Goal: Navigation & Orientation: Find specific page/section

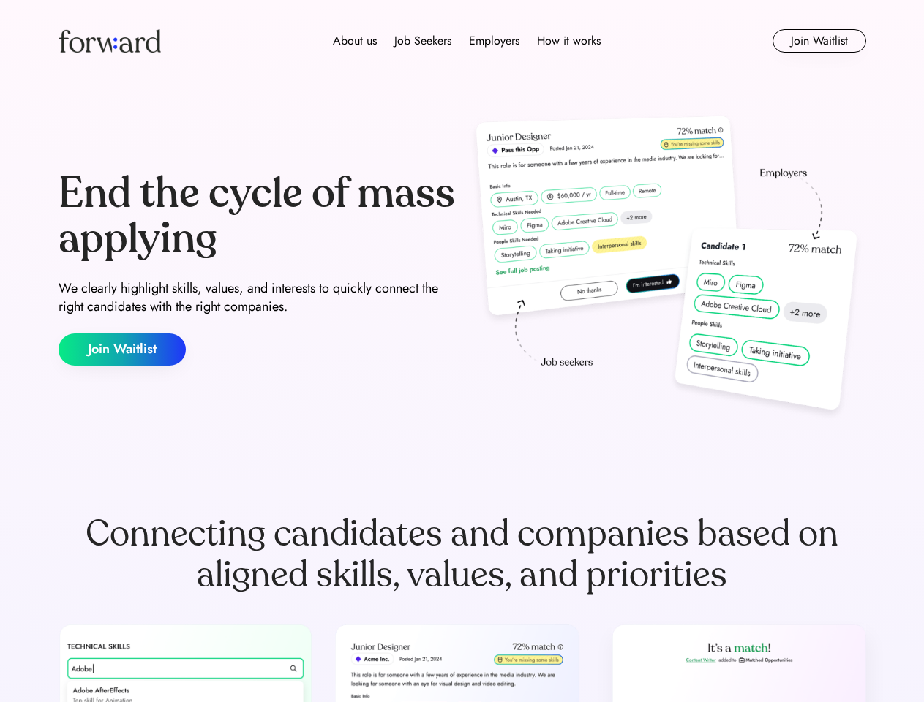
click at [462, 351] on div "End the cycle of mass applying We clearly highlight skills, values, and interes…" at bounding box center [463, 268] width 808 height 315
click at [462, 41] on div "About us Job Seekers Employers How it works" at bounding box center [466, 41] width 576 height 18
click at [110, 41] on img at bounding box center [110, 40] width 102 height 23
click at [467, 41] on div "About us Job Seekers Employers How it works" at bounding box center [466, 41] width 576 height 18
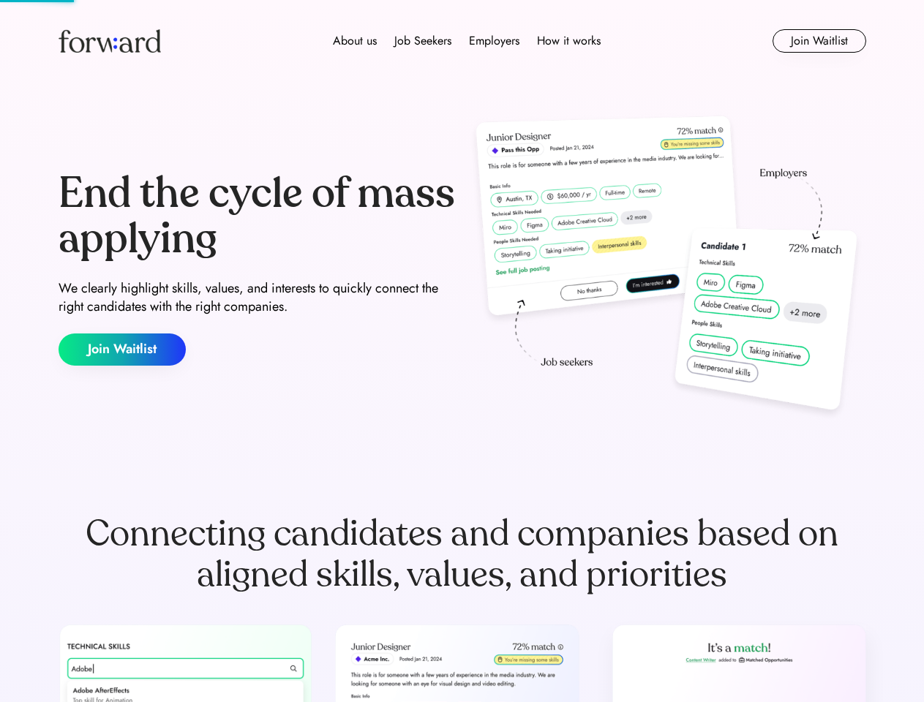
click at [355, 41] on div "About us" at bounding box center [355, 41] width 44 height 18
click at [423, 41] on div "Job Seekers" at bounding box center [422, 41] width 57 height 18
click at [494, 41] on div "Employers" at bounding box center [494, 41] width 50 height 18
click at [568, 41] on div "How it works" at bounding box center [569, 41] width 64 height 18
click at [819, 41] on button "Join Waitlist" at bounding box center [819, 40] width 94 height 23
